Goal: Task Accomplishment & Management: Use online tool/utility

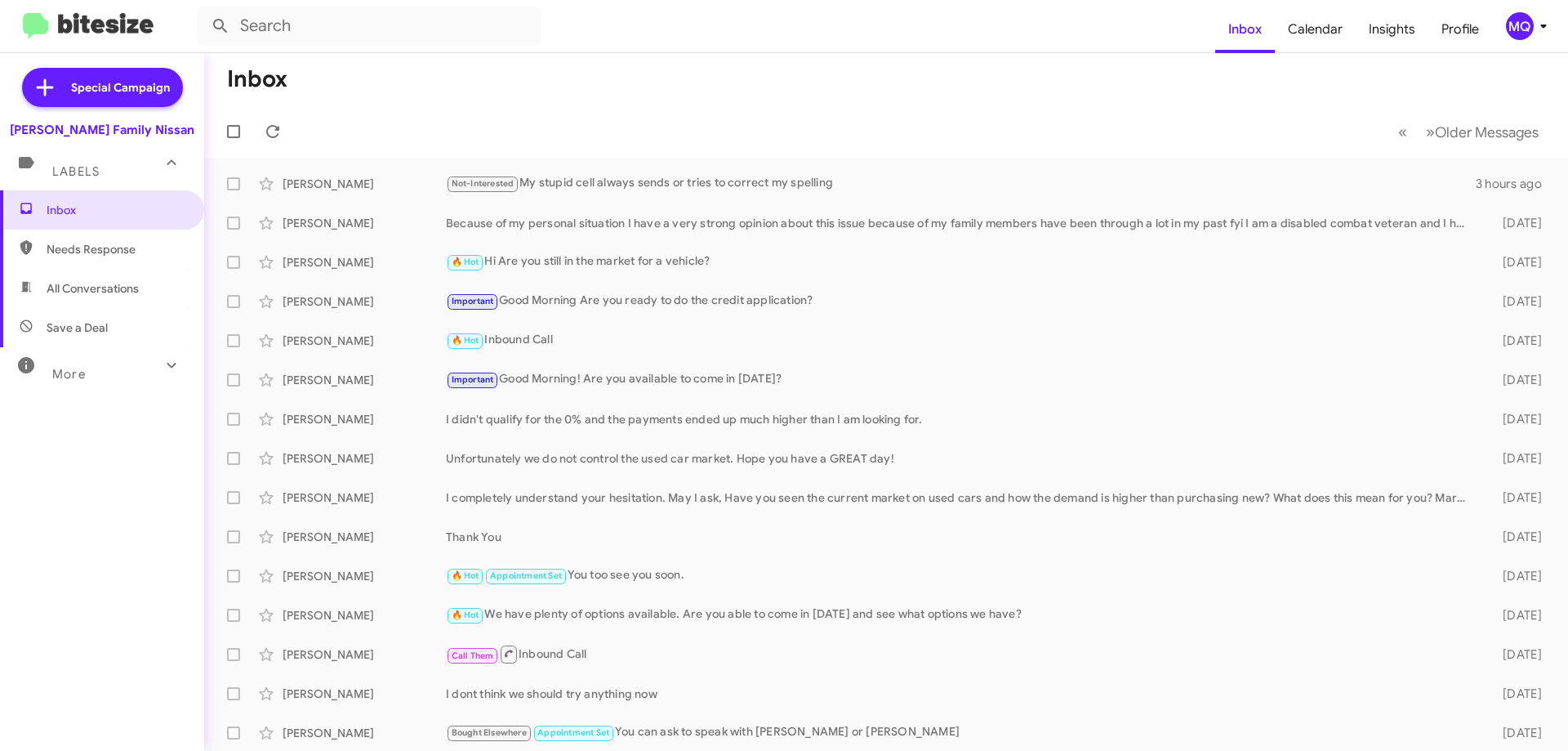
click at [49, 254] on span "Needs Response" at bounding box center [116, 248] width 139 height 16
type input "in:needs-response"
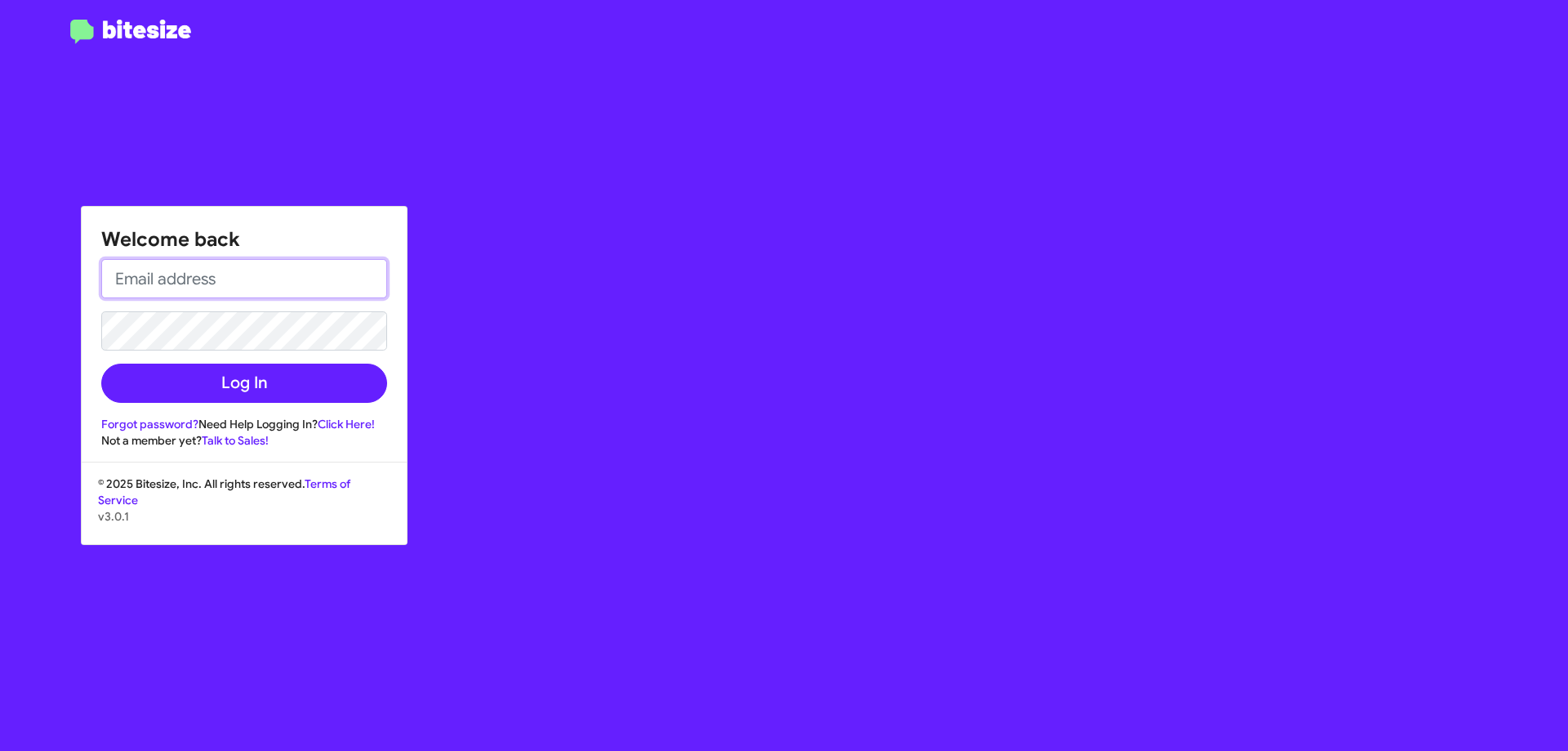
type input "[EMAIL_ADDRESS][DOMAIN_NAME]"
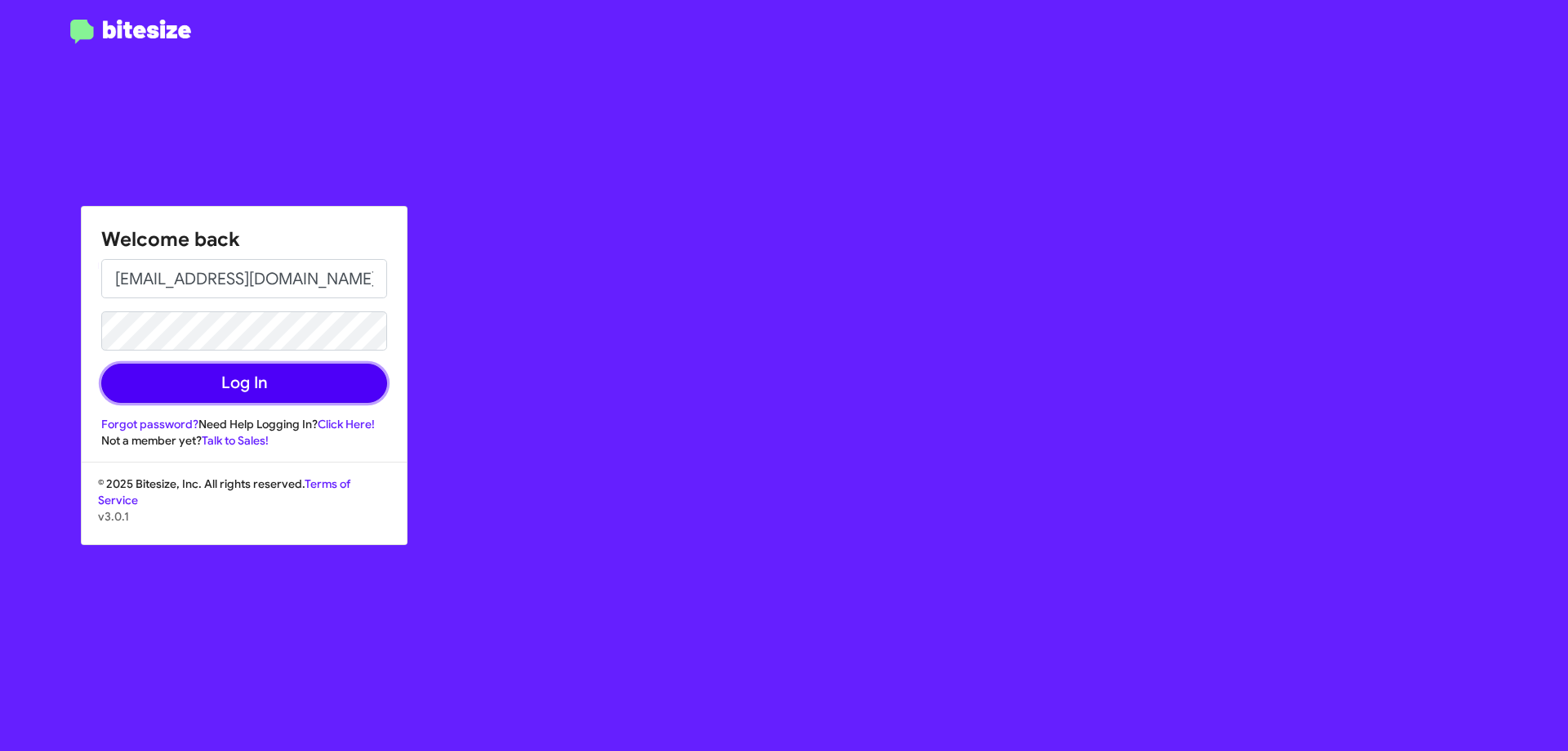
click at [281, 384] on button "Log In" at bounding box center [245, 383] width 286 height 40
